Goal: Complete application form: Complete application form

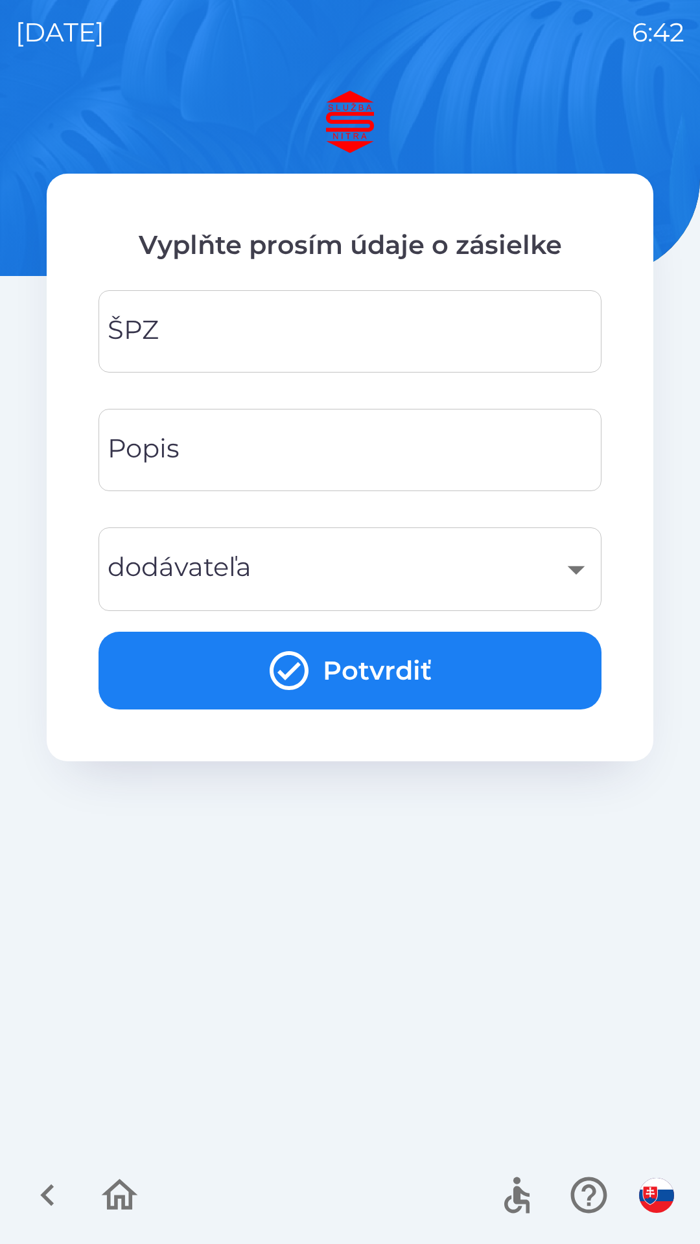
click at [195, 332] on input "ŠPZ" at bounding box center [350, 331] width 472 height 51
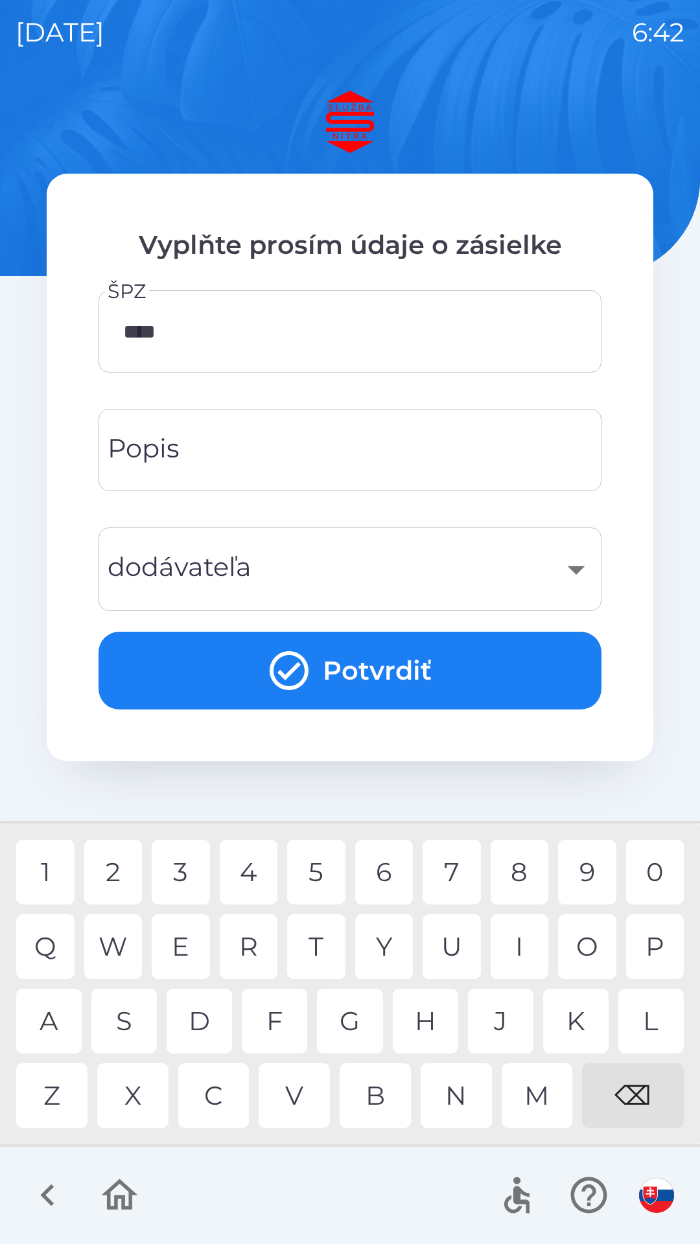
click at [40, 866] on div "1" at bounding box center [45, 872] width 58 height 65
click at [113, 870] on div "2" at bounding box center [113, 872] width 58 height 65
type input "*******"
click at [279, 448] on input "Popis" at bounding box center [350, 449] width 472 height 51
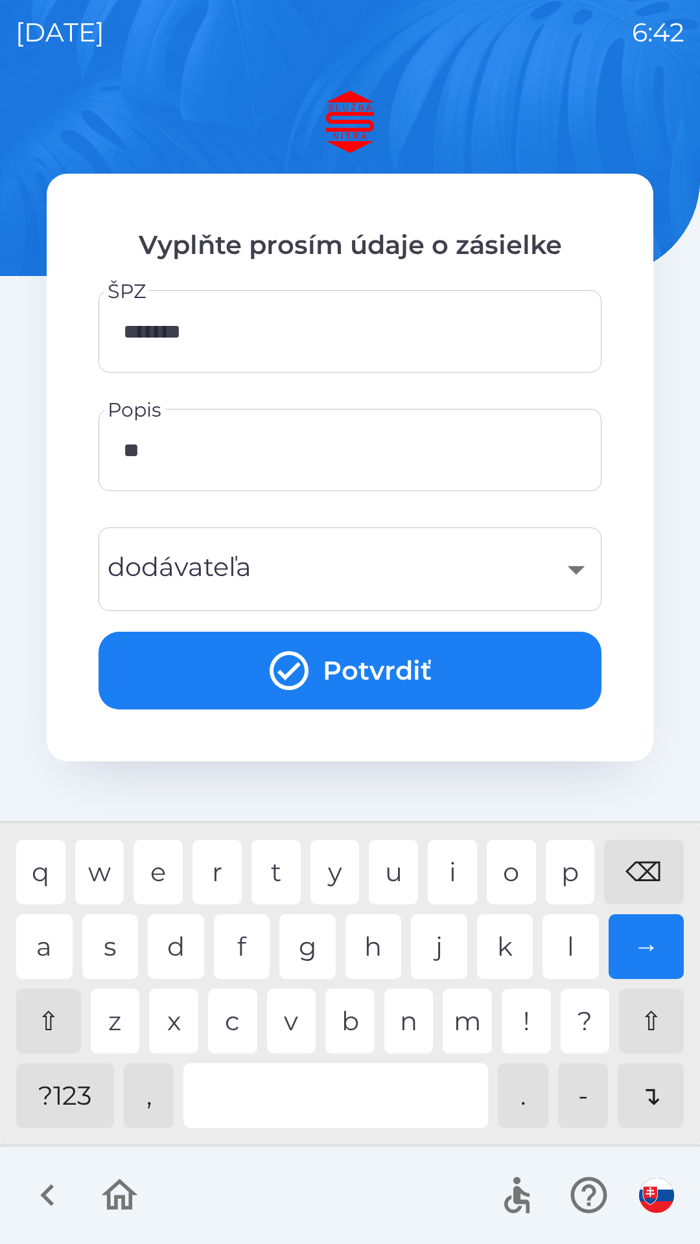
click at [223, 873] on div "r" at bounding box center [216, 872] width 49 height 65
click at [416, 1020] on div "n" at bounding box center [408, 1021] width 49 height 65
click at [42, 945] on div "a" at bounding box center [44, 946] width 56 height 65
click at [566, 873] on div "p" at bounding box center [570, 872] width 49 height 65
type input "**********"
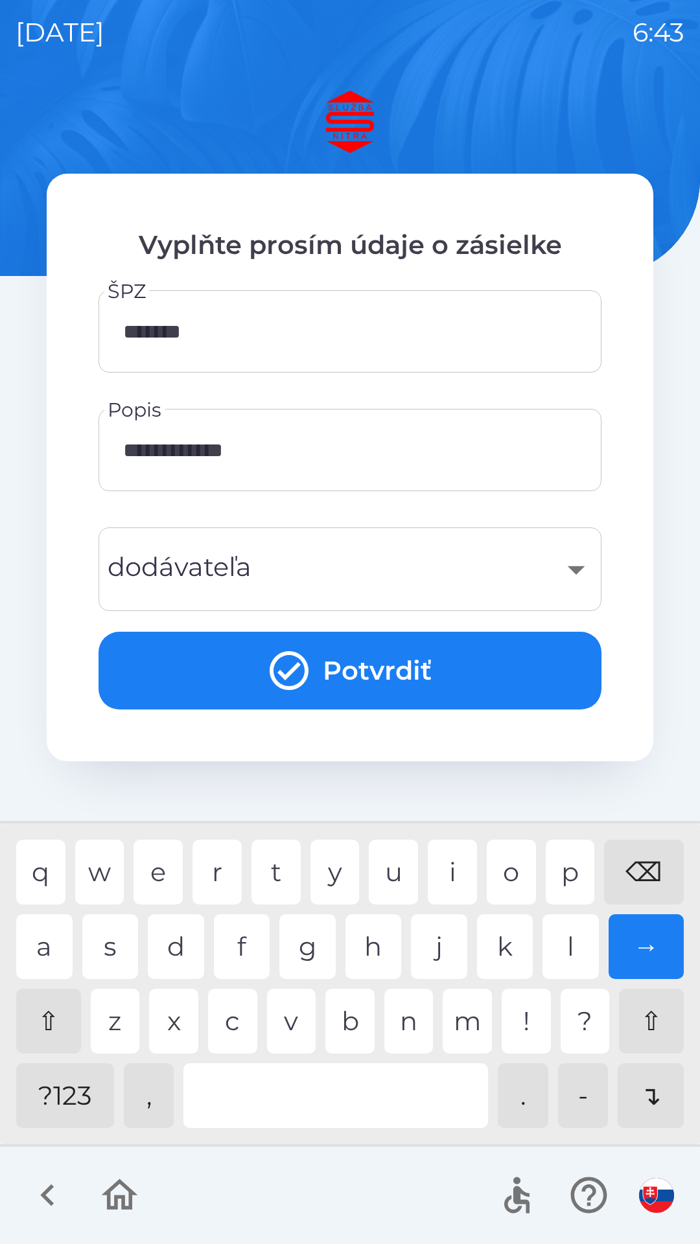
click at [345, 669] on button "Potvrdiť" at bounding box center [349, 671] width 503 height 78
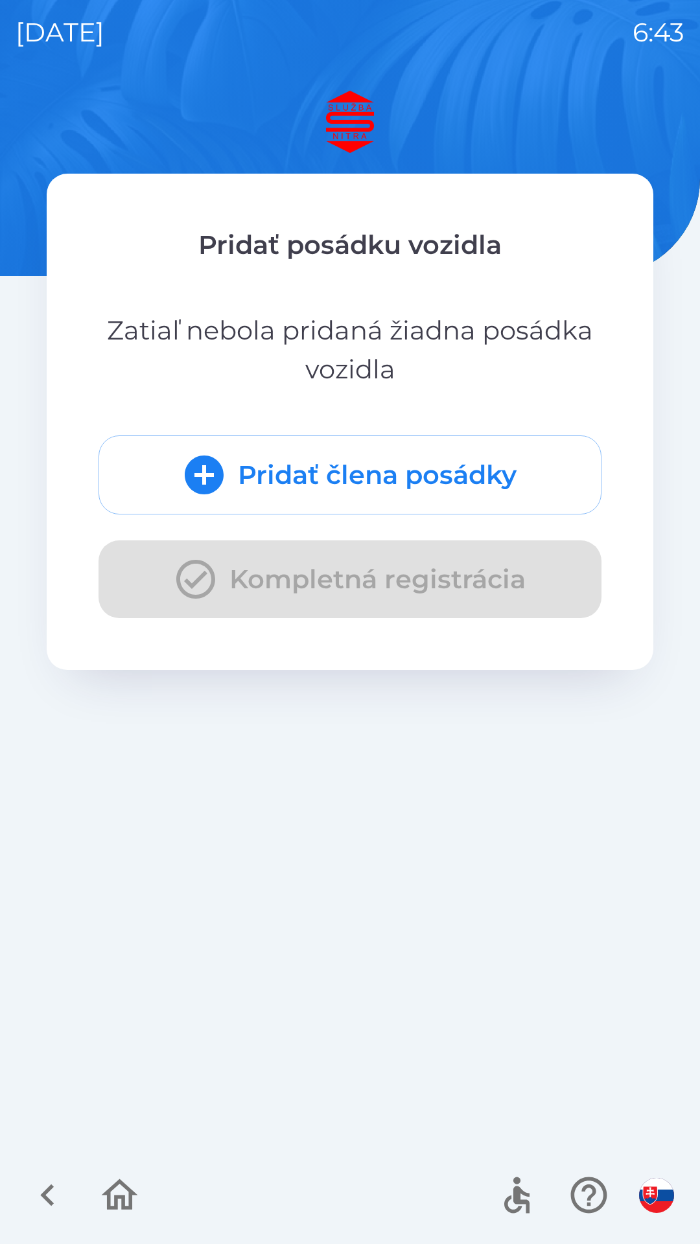
click at [350, 489] on button "Pridať člena posádky" at bounding box center [349, 474] width 503 height 79
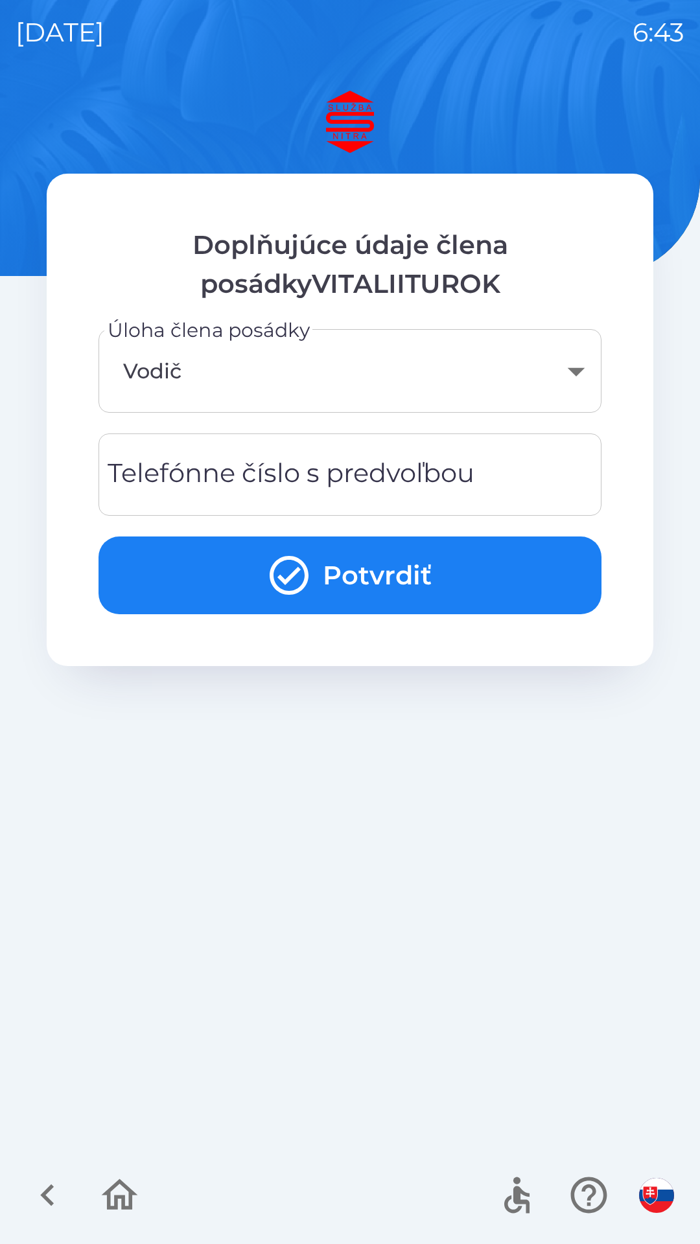
click at [305, 483] on div "Telefónne číslo s predvoľbou Telefónne číslo s predvoľbou" at bounding box center [349, 474] width 503 height 82
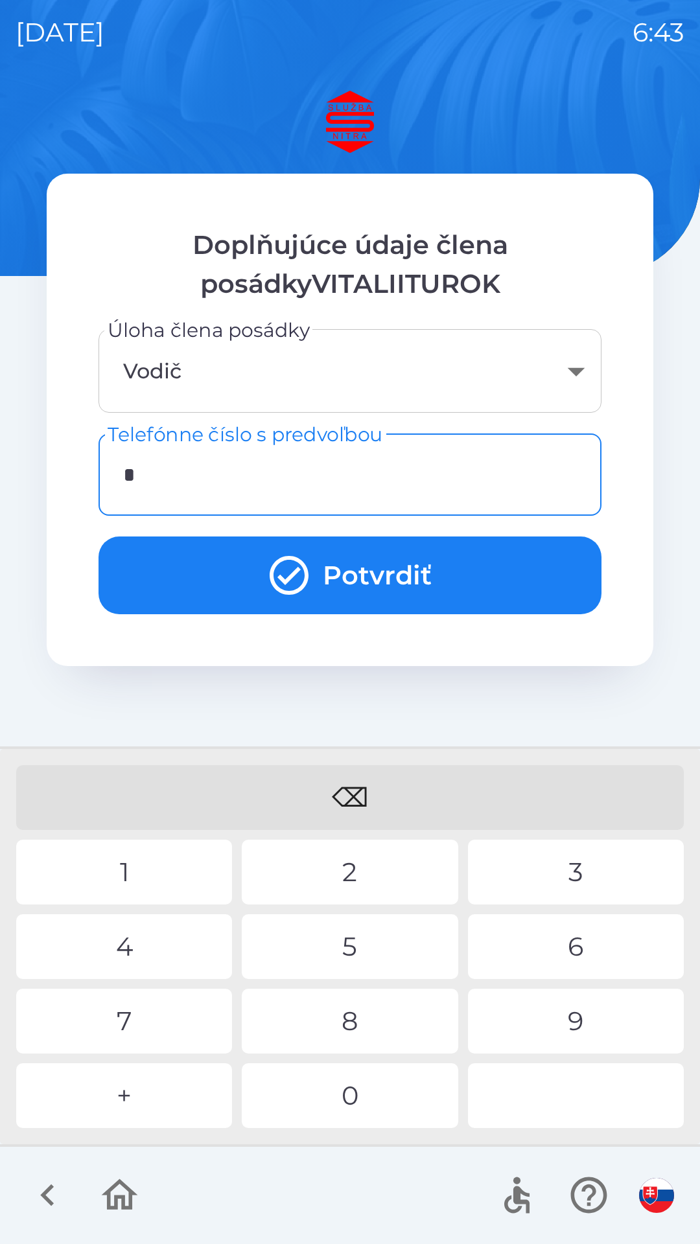
click at [132, 1092] on div "+" at bounding box center [124, 1095] width 216 height 65
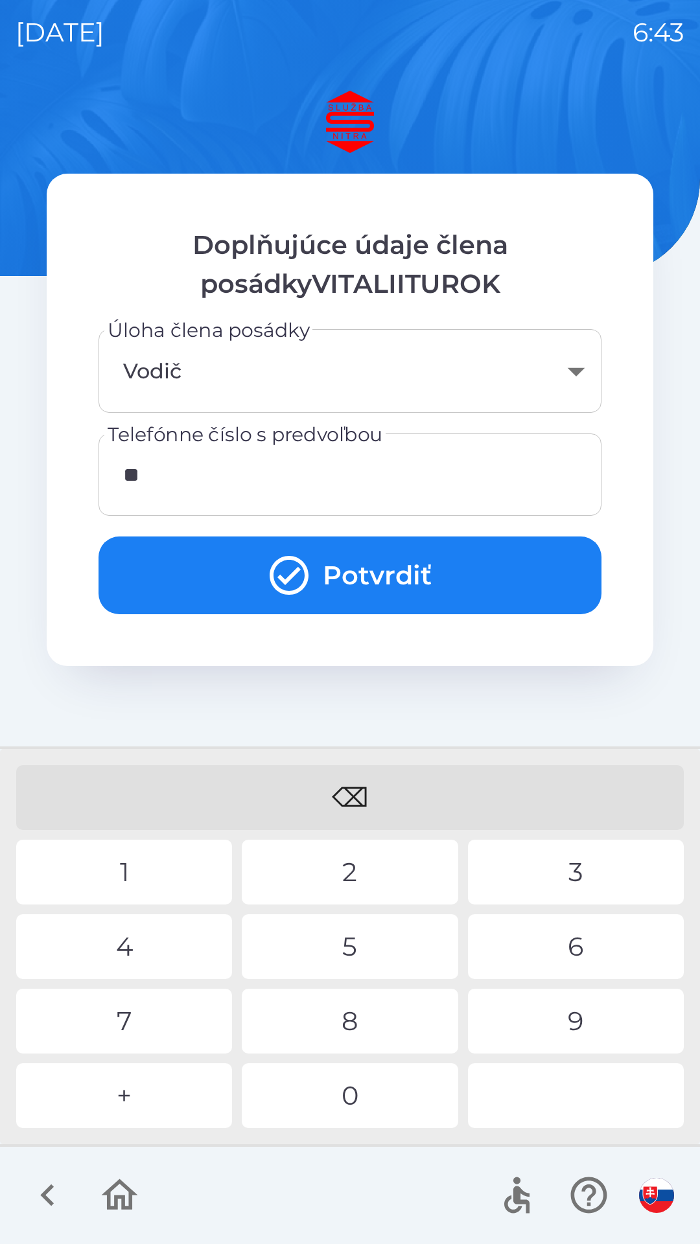
click at [139, 945] on div "4" at bounding box center [124, 946] width 216 height 65
click at [371, 869] on div "2" at bounding box center [350, 872] width 216 height 65
click at [122, 865] on div "1" at bounding box center [124, 872] width 216 height 65
click at [568, 1015] on div "9" at bounding box center [576, 1021] width 216 height 65
click at [356, 1025] on div "8" at bounding box center [350, 1021] width 216 height 65
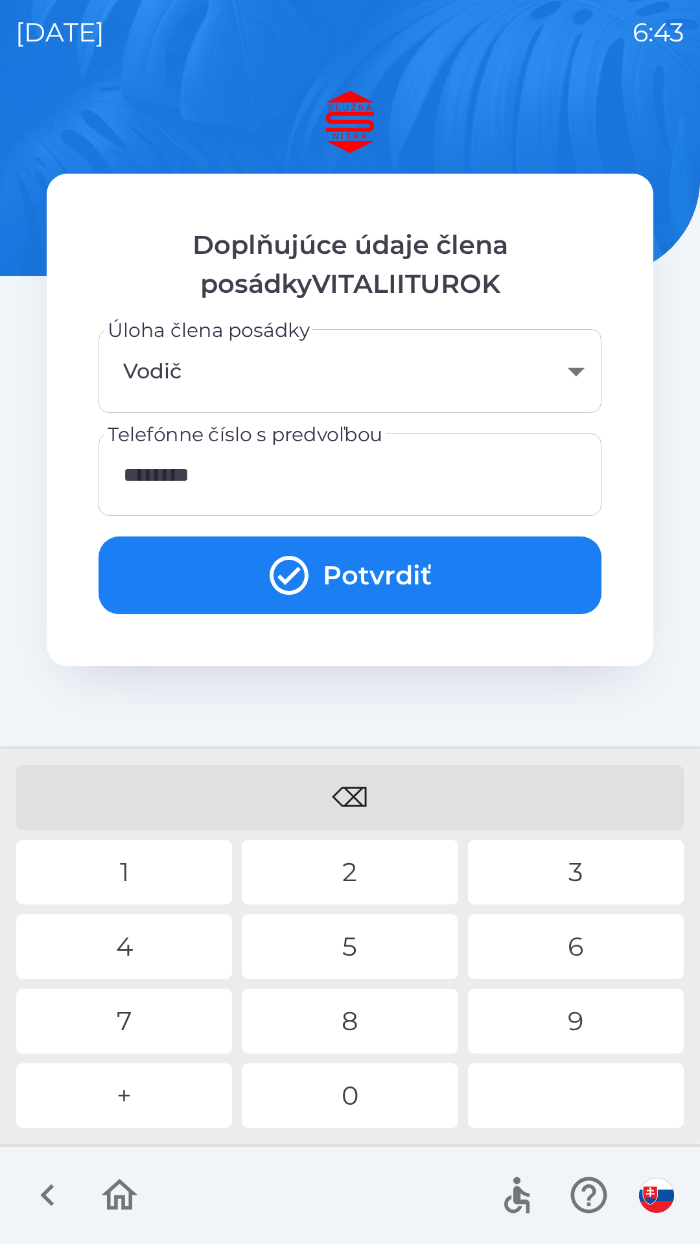
click at [576, 943] on div "6" at bounding box center [576, 946] width 216 height 65
click at [356, 1107] on div "0" at bounding box center [350, 1095] width 216 height 65
click at [135, 871] on div "1" at bounding box center [124, 872] width 216 height 65
click at [373, 948] on div "5" at bounding box center [350, 946] width 216 height 65
type input "**********"
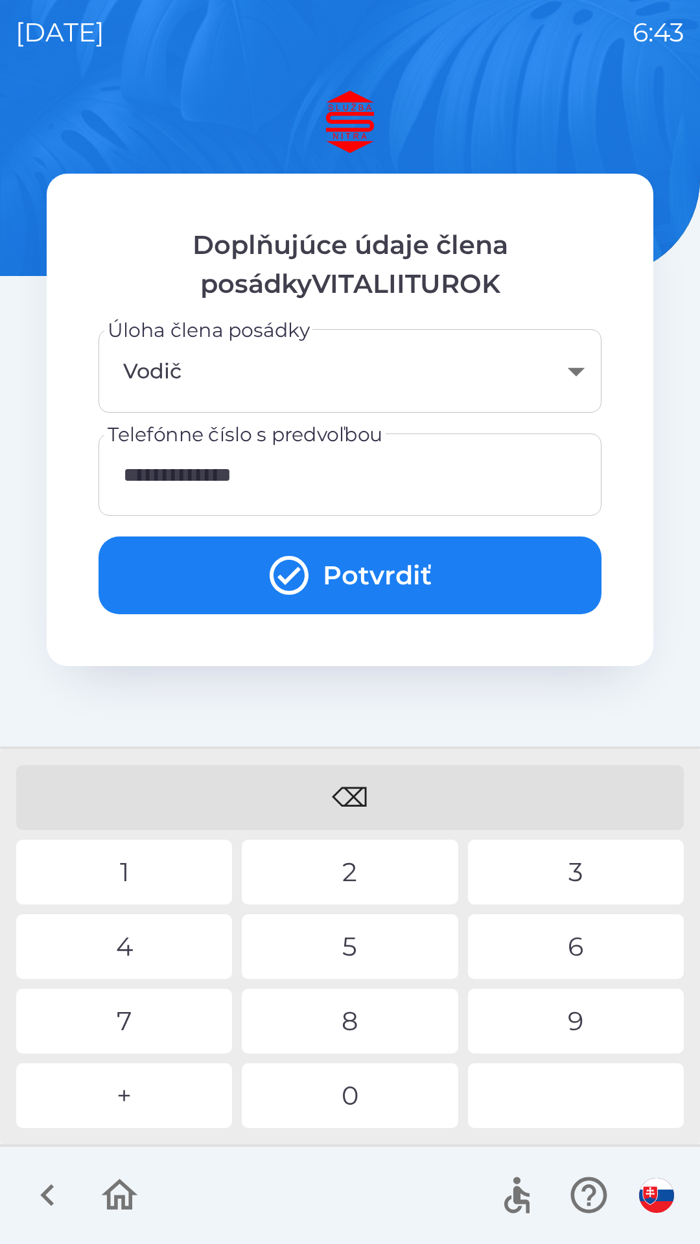
click at [378, 577] on button "Potvrdiť" at bounding box center [349, 575] width 503 height 78
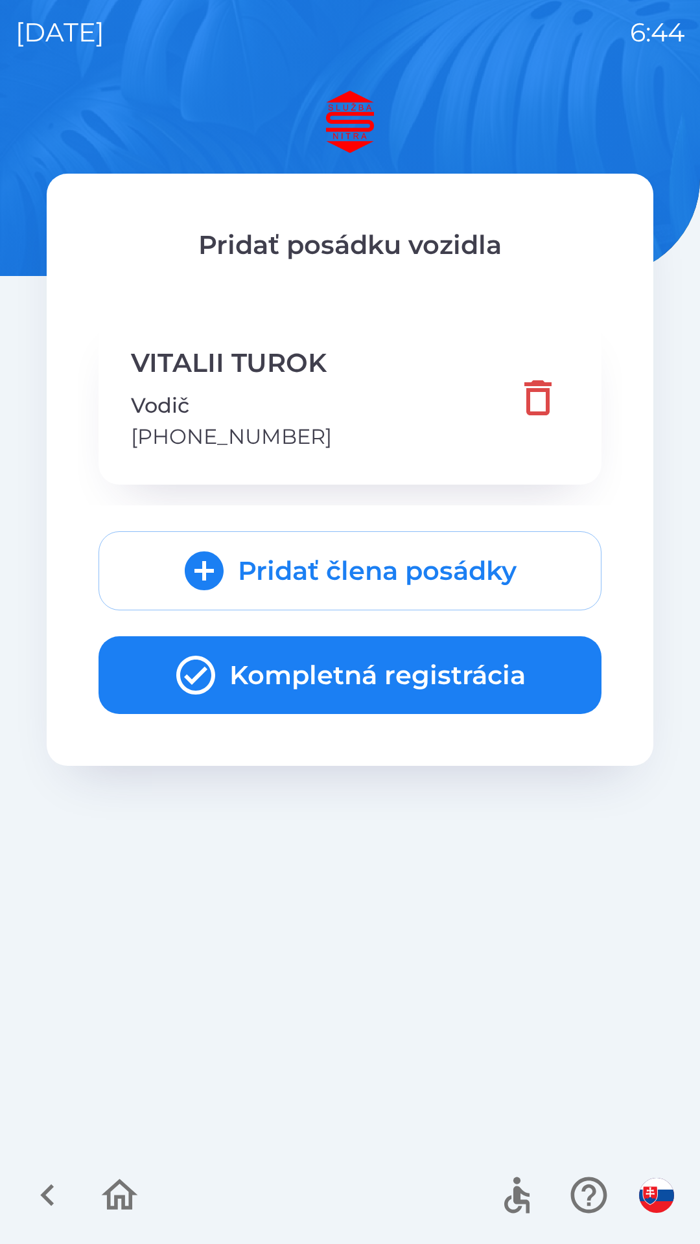
click at [352, 678] on button "Kompletná registrácia" at bounding box center [349, 675] width 503 height 78
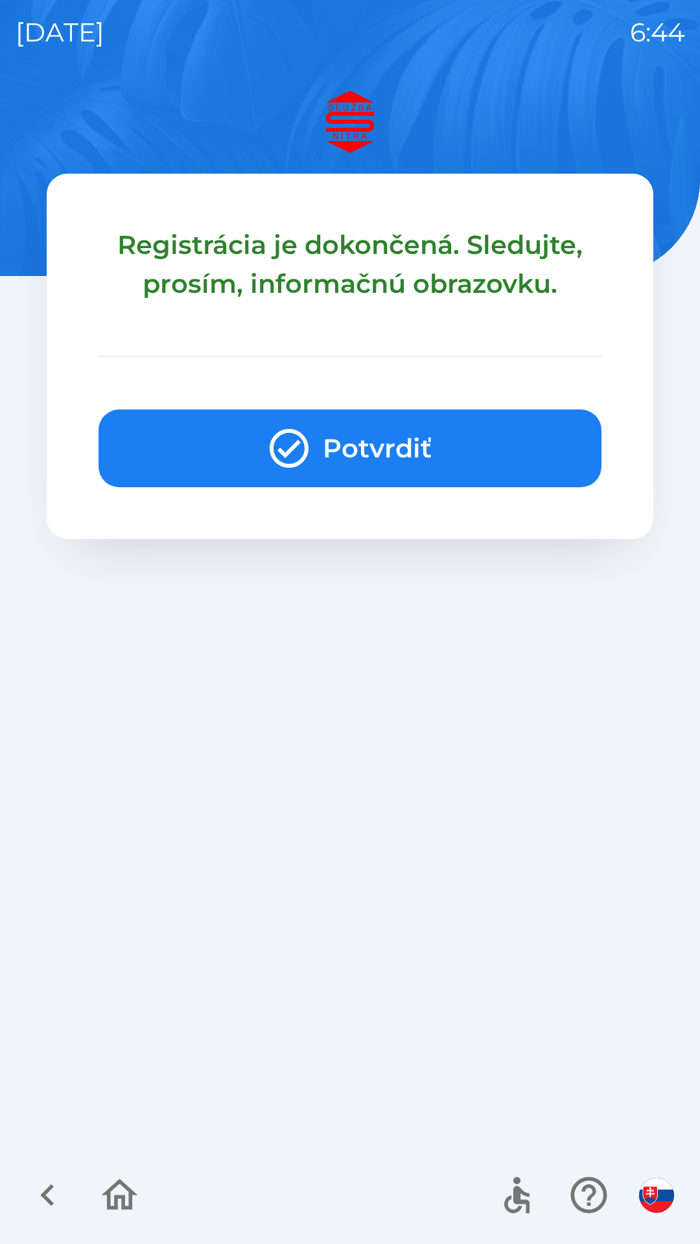
click at [375, 437] on button "Potvrdiť" at bounding box center [349, 449] width 503 height 78
